Goal: Information Seeking & Learning: Learn about a topic

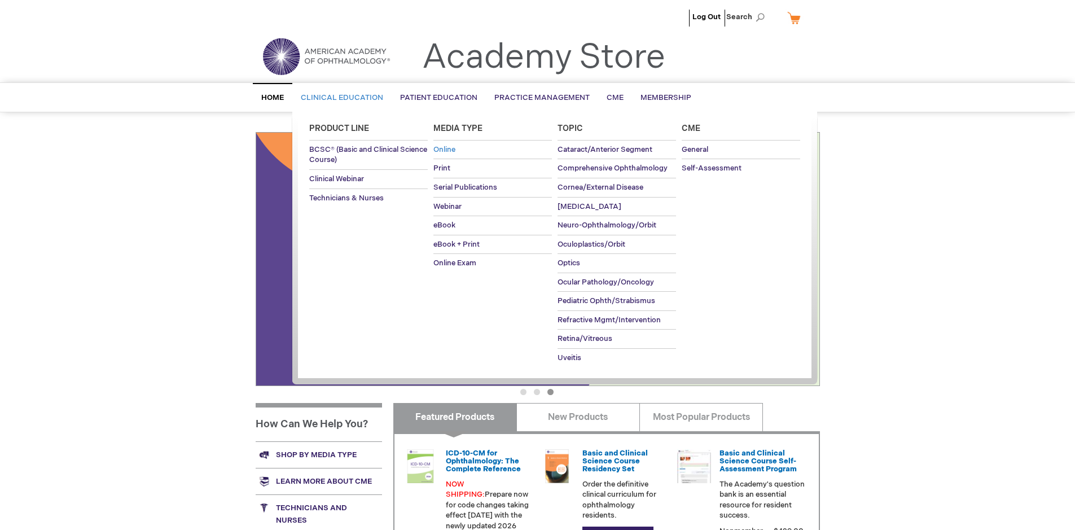
click at [448, 144] on link "Online" at bounding box center [492, 149] width 118 height 19
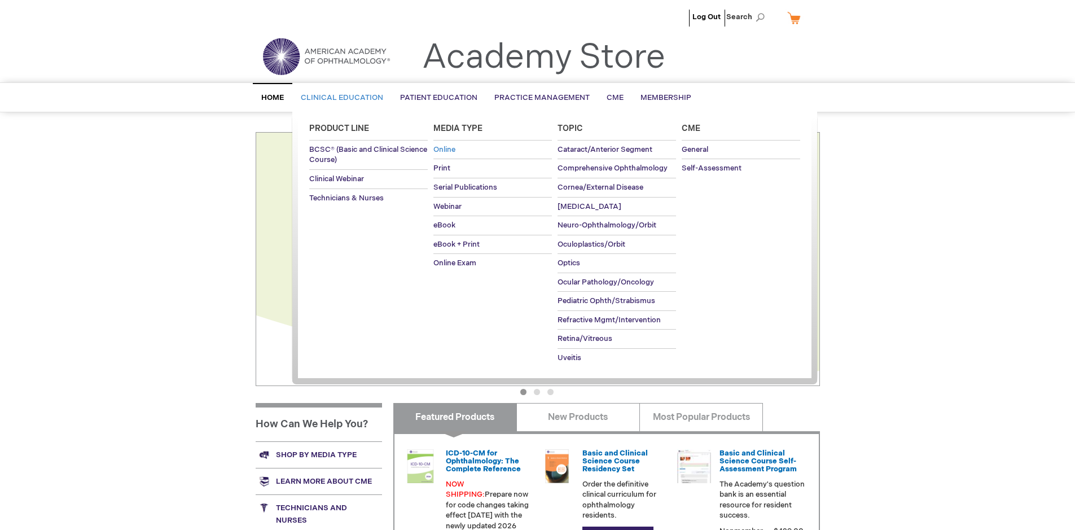
click at [450, 147] on span "Online" at bounding box center [444, 149] width 22 height 9
click at [459, 210] on span "Webinar" at bounding box center [447, 206] width 28 height 9
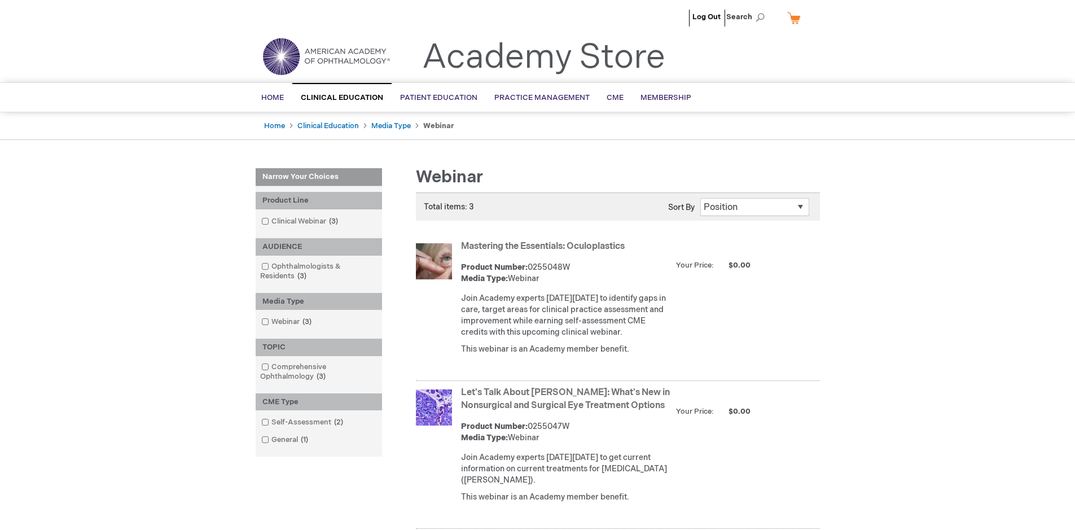
click at [729, 263] on span "$0.00" at bounding box center [733, 265] width 37 height 9
